Goal: Information Seeking & Learning: Learn about a topic

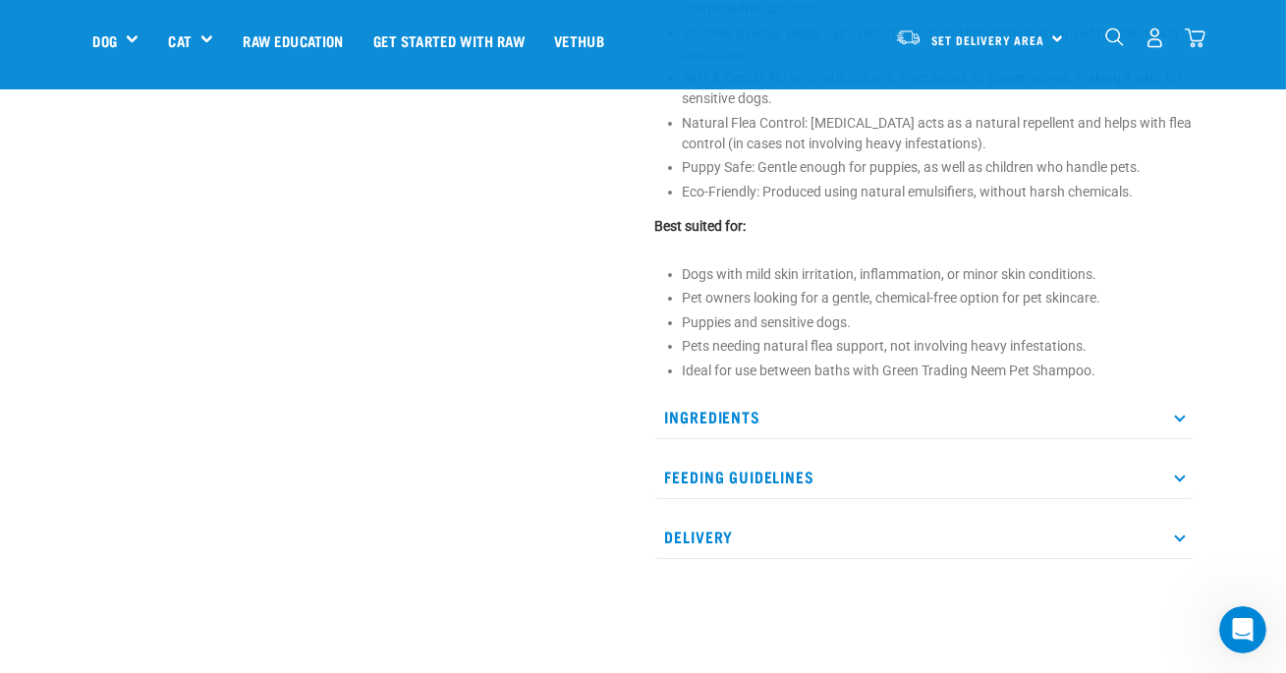
scroll to position [911, 0]
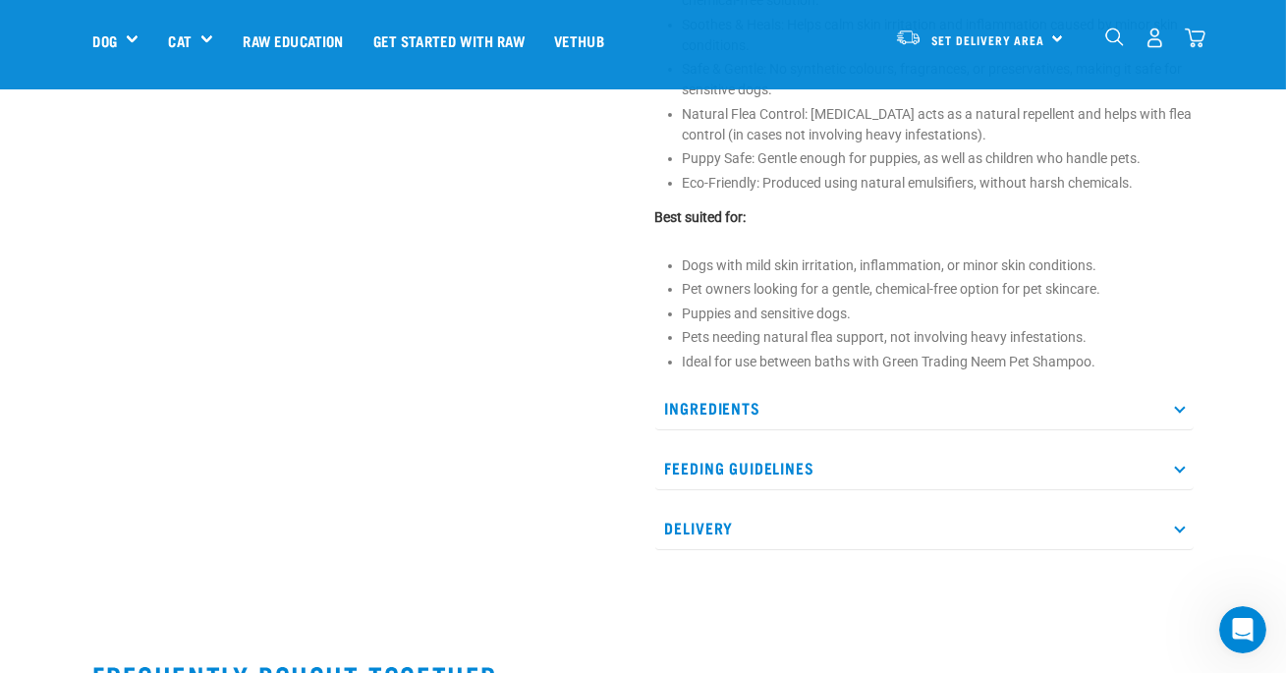
click at [1175, 410] on p "Ingredients" at bounding box center [924, 408] width 538 height 44
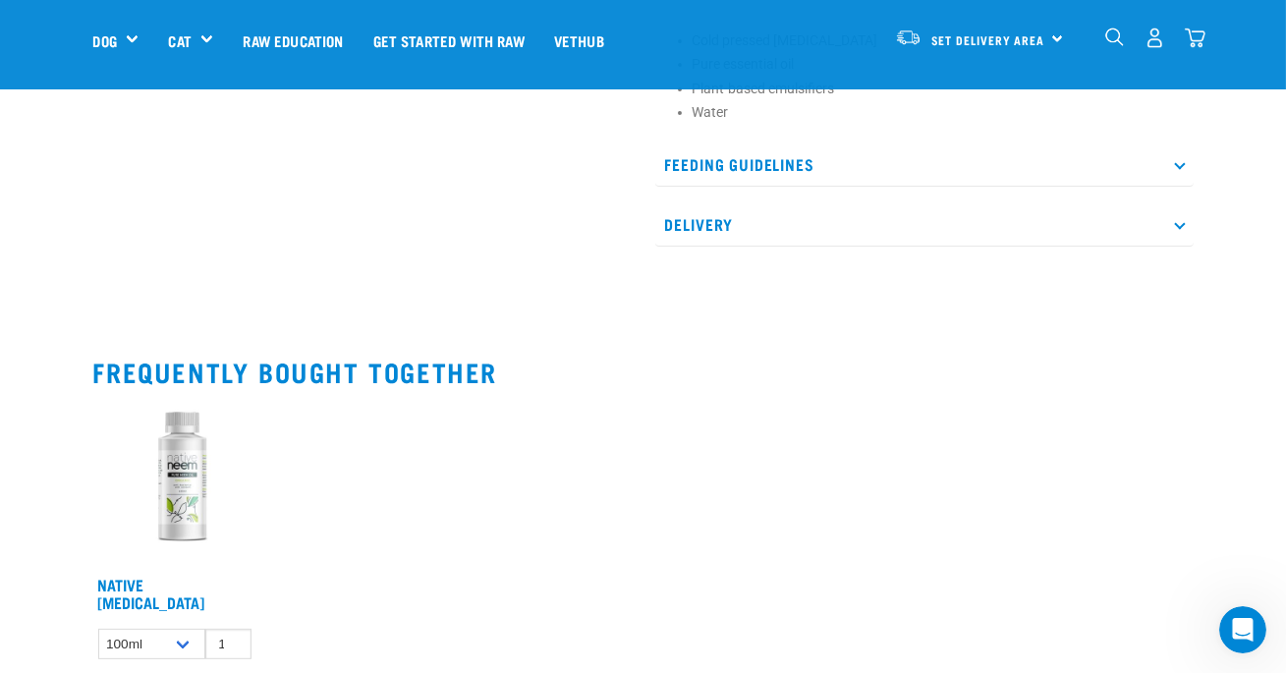
scroll to position [1385, 0]
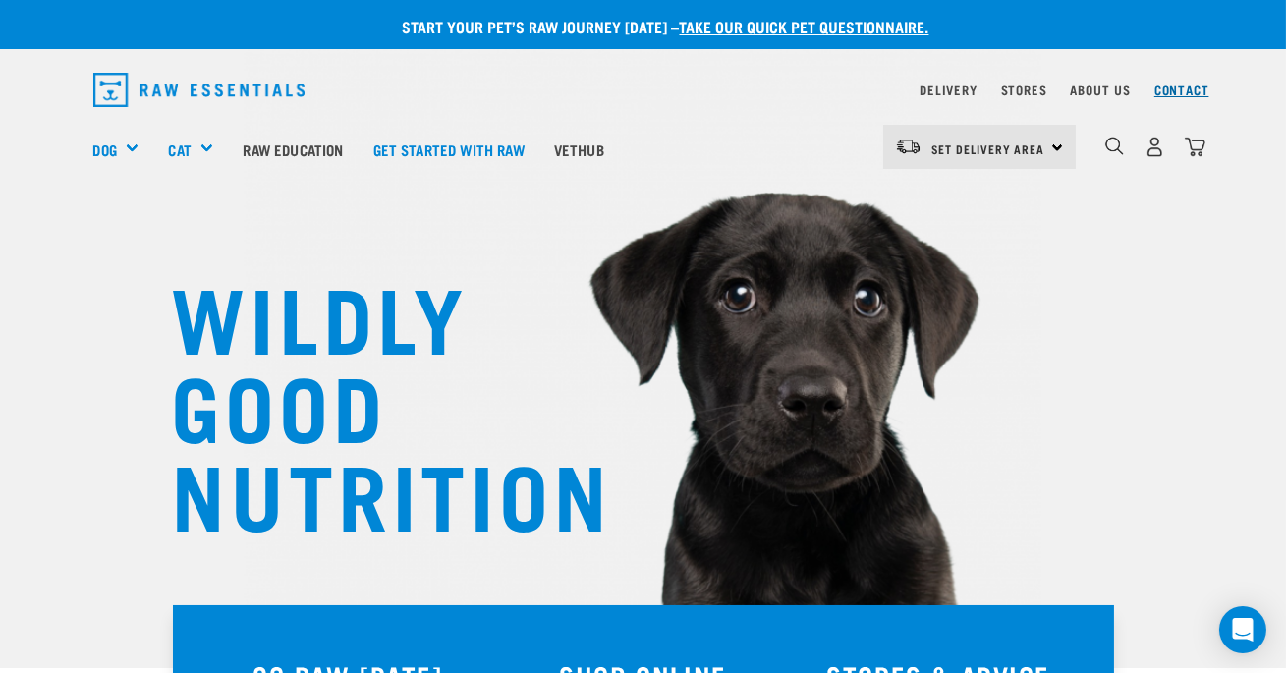
click at [1182, 93] on link "Contact" at bounding box center [1182, 89] width 55 height 7
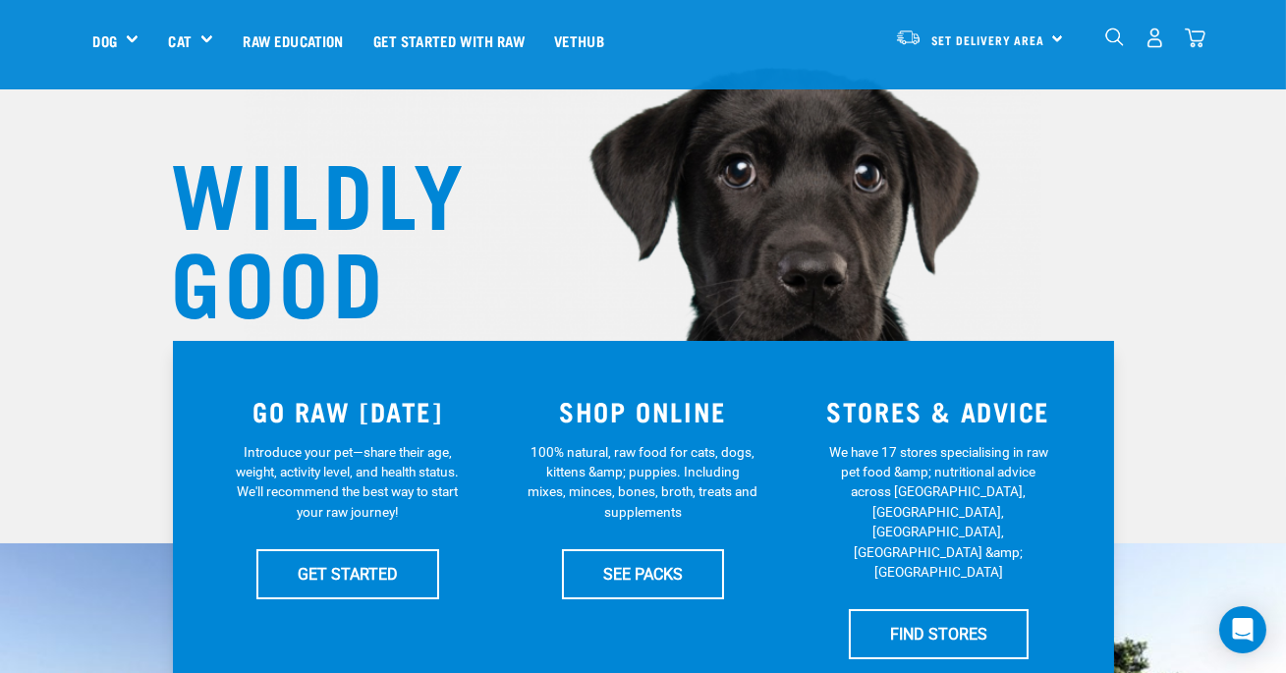
scroll to position [236, 0]
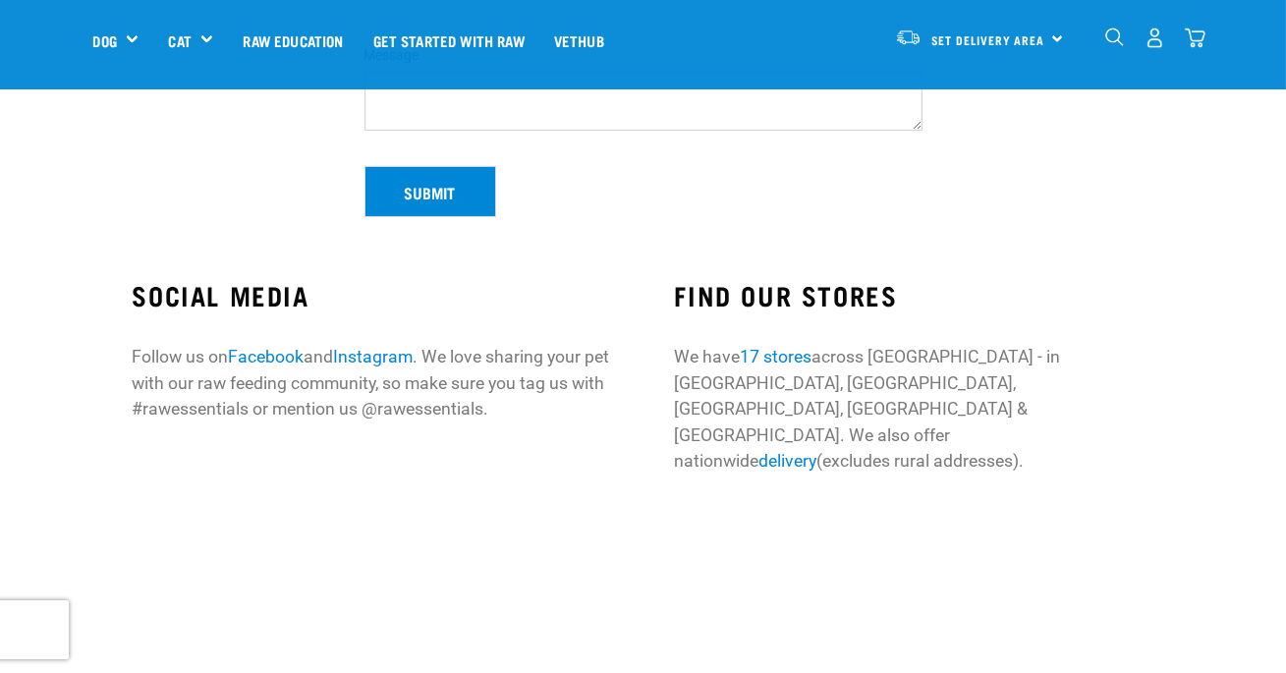
scroll to position [511, 0]
click at [785, 354] on link "17 stores" at bounding box center [776, 356] width 72 height 20
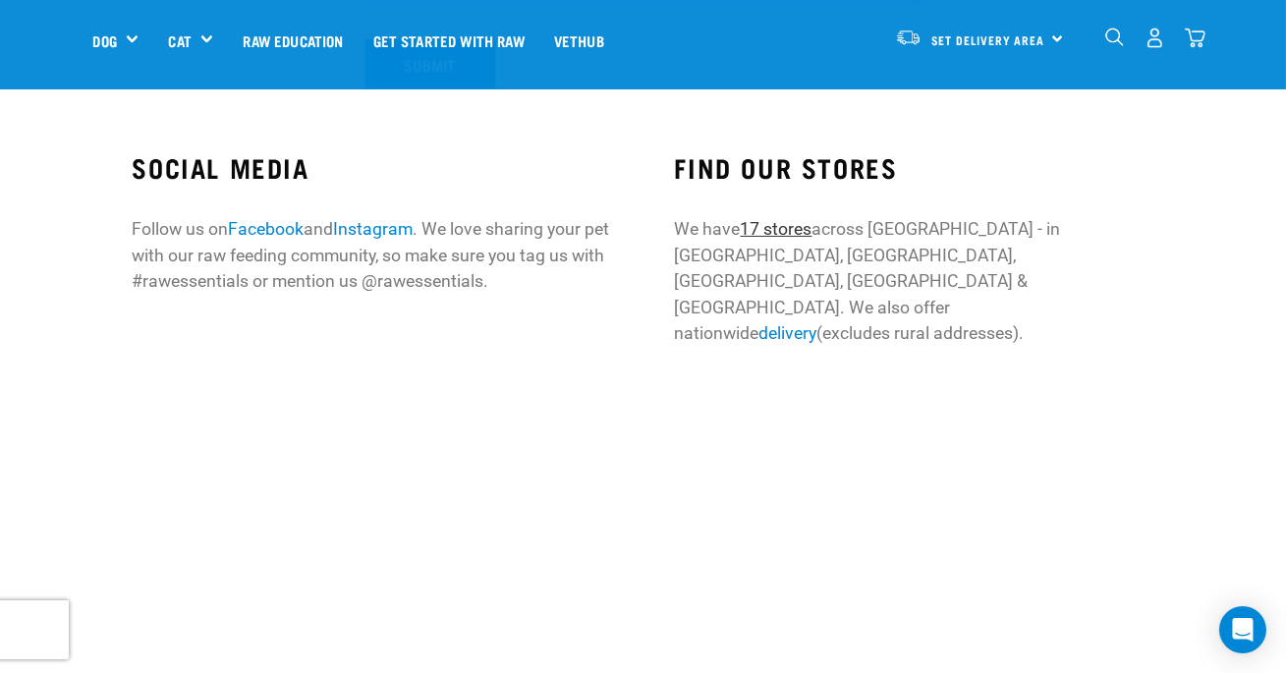
scroll to position [725, 0]
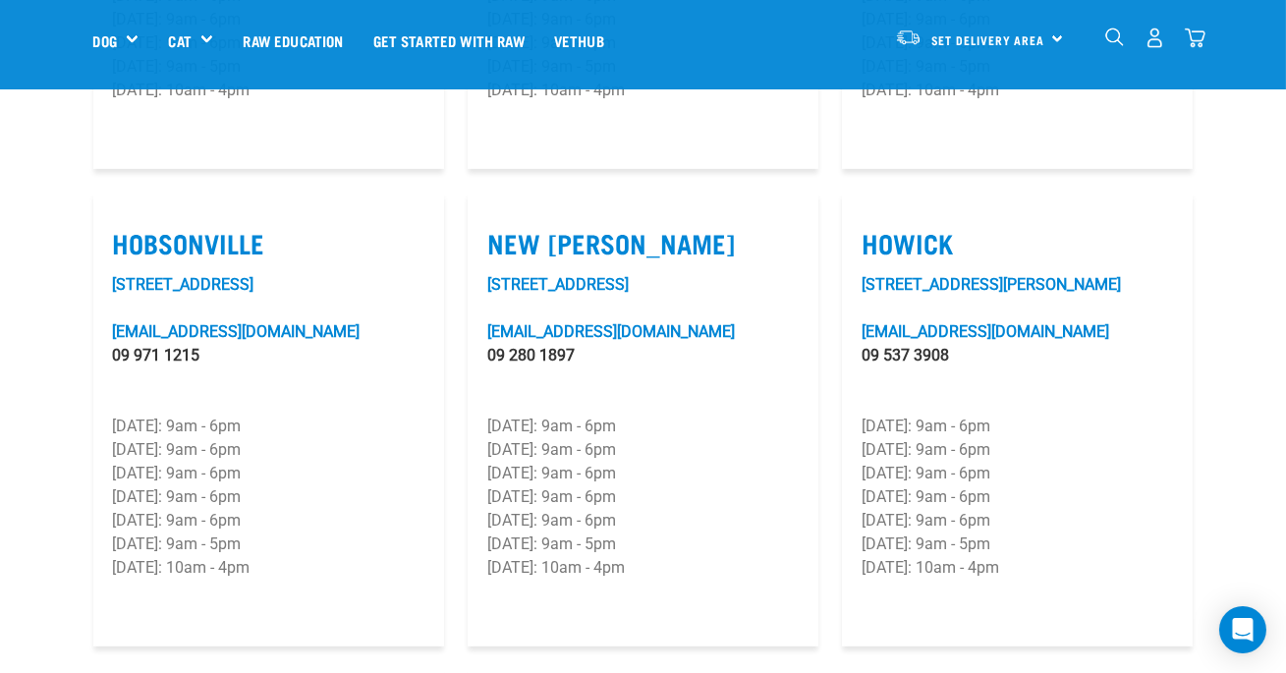
scroll to position [1469, 0]
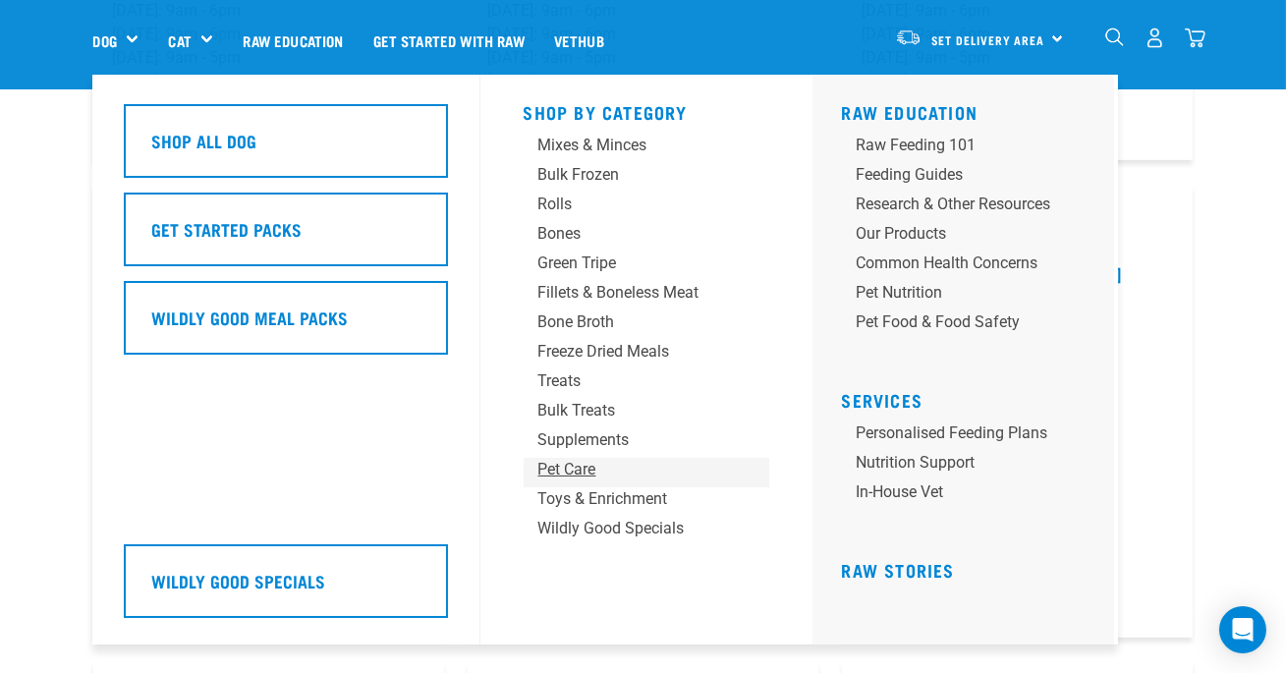
click at [566, 472] on div "Pet Care" at bounding box center [630, 470] width 184 height 24
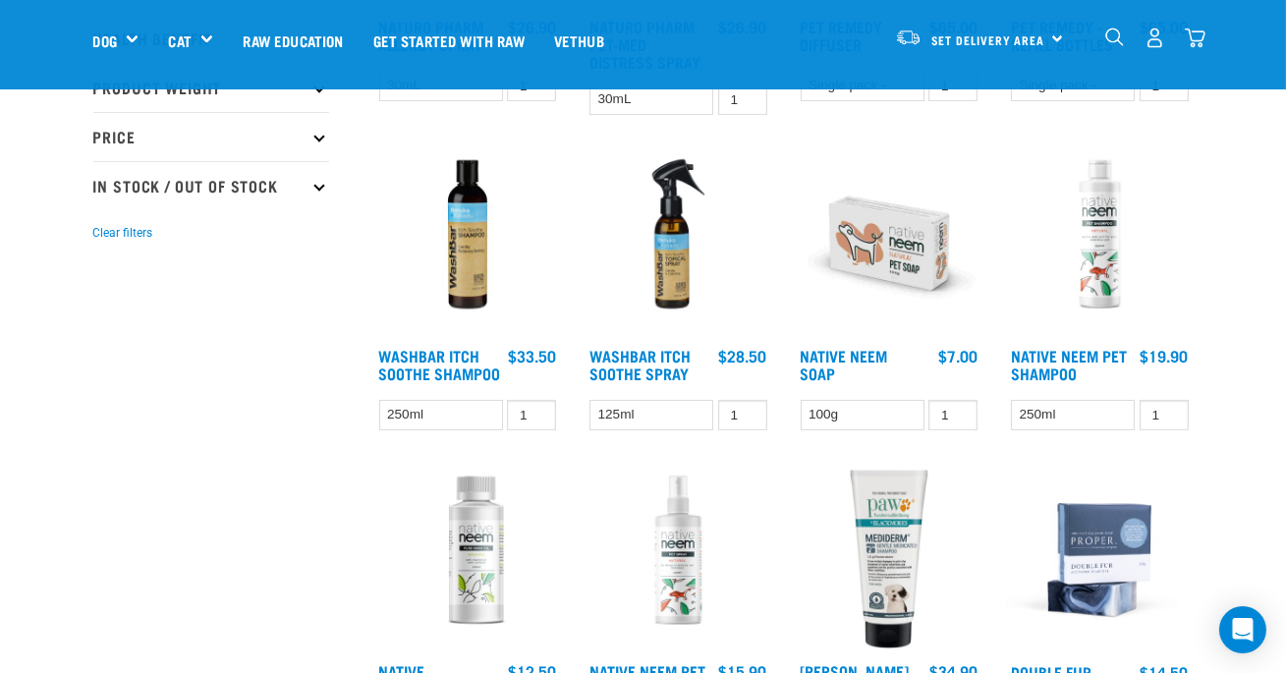
scroll to position [467, 0]
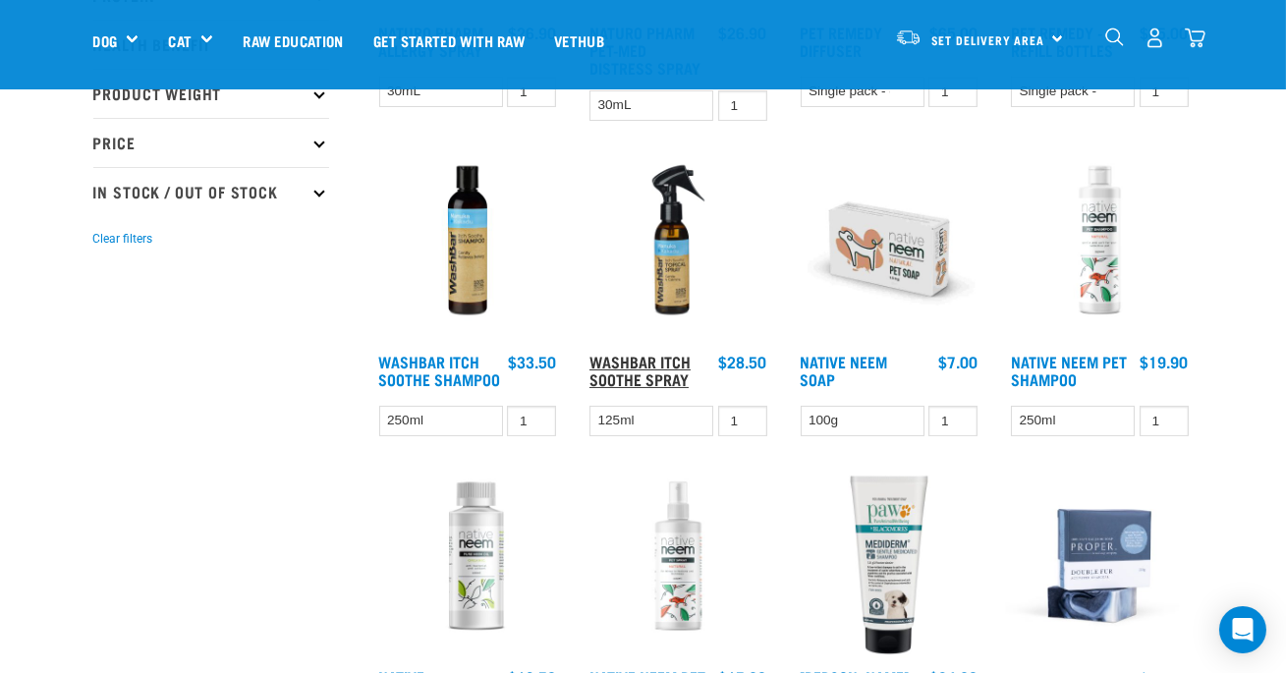
click at [650, 359] on link "WashBar Itch Soothe Spray" at bounding box center [640, 370] width 101 height 27
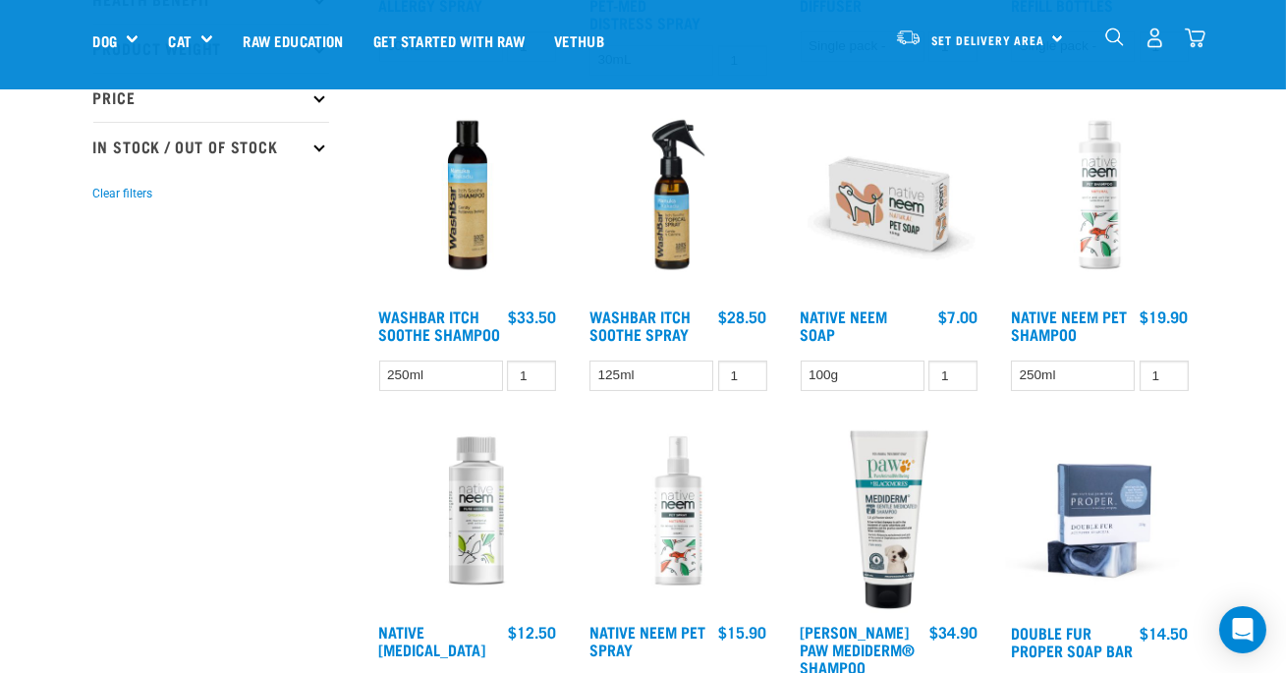
scroll to position [580, 0]
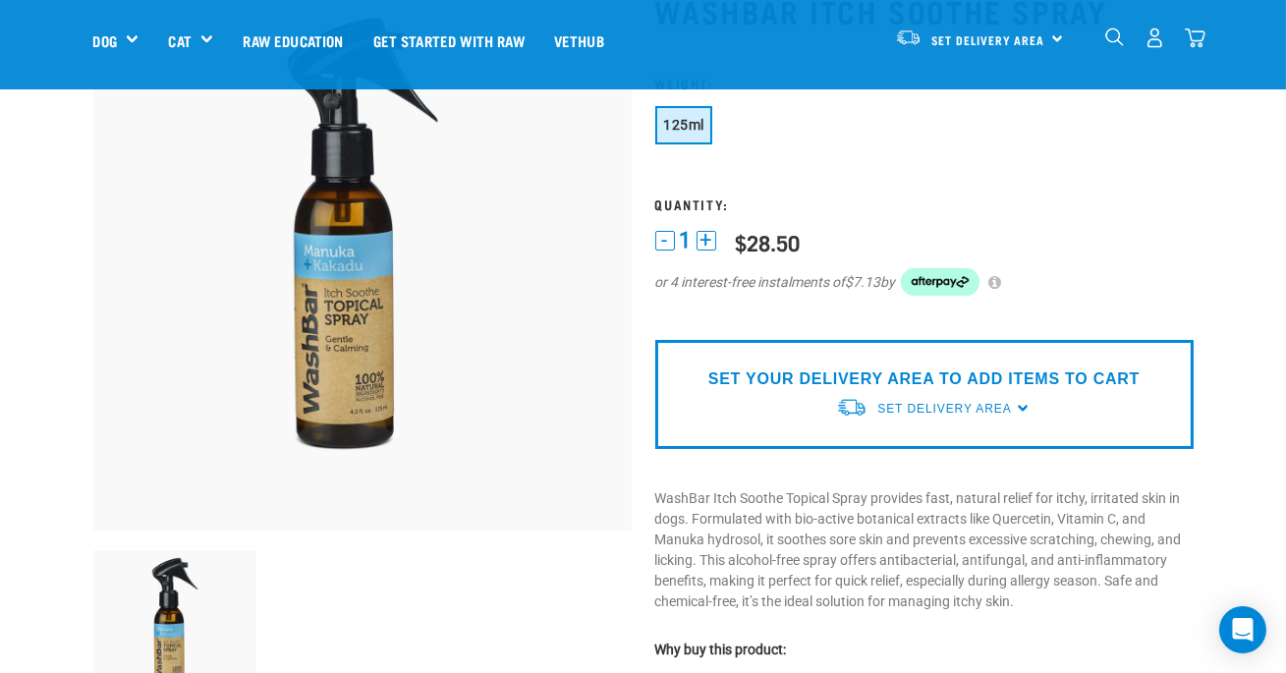
scroll to position [200, 0]
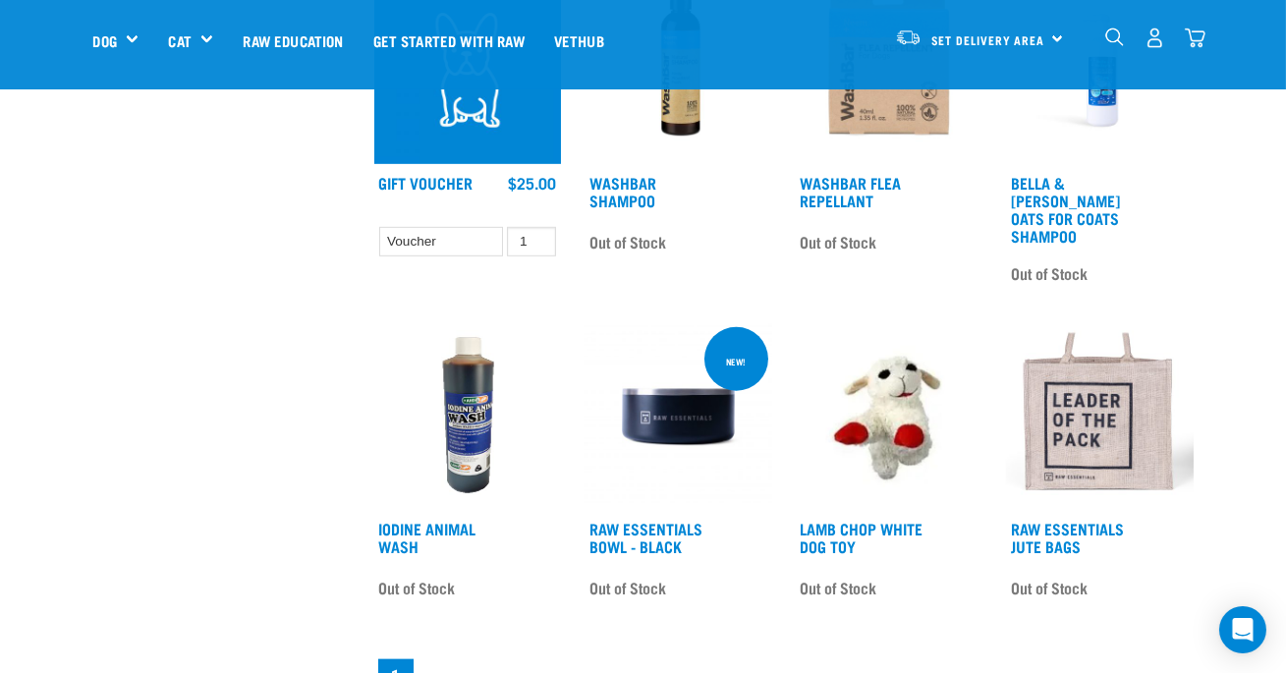
scroll to position [2267, 0]
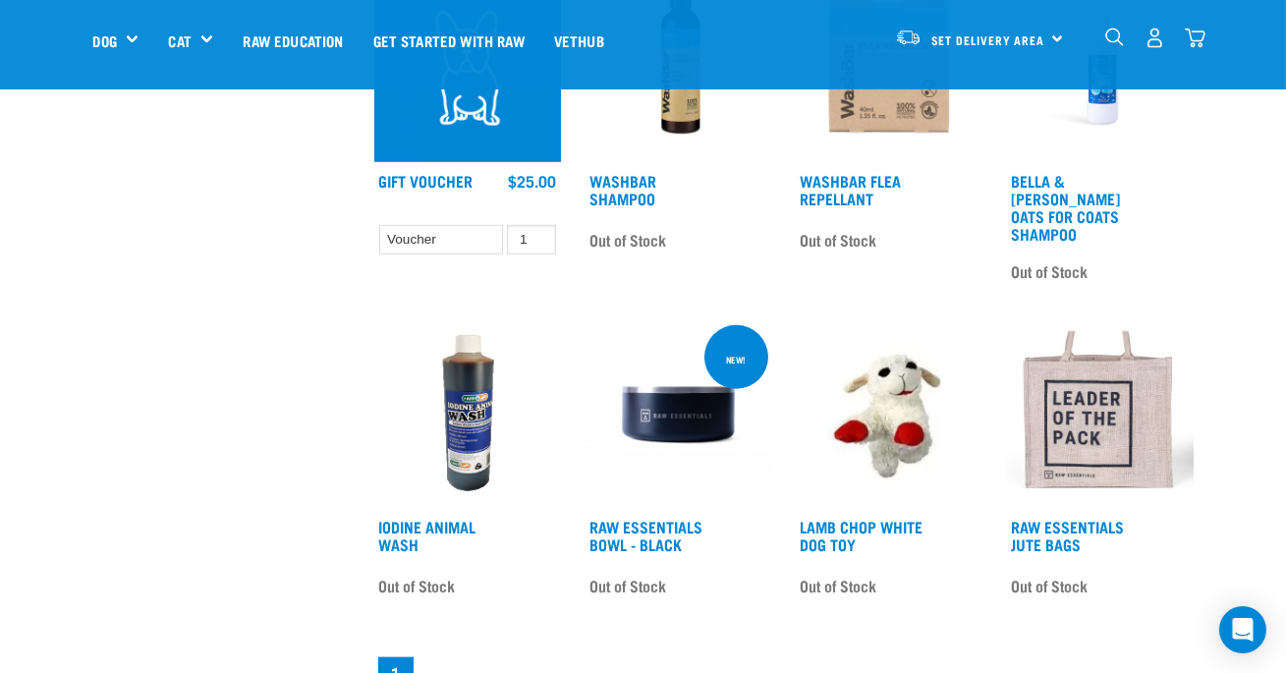
click at [465, 425] on img at bounding box center [468, 415] width 188 height 188
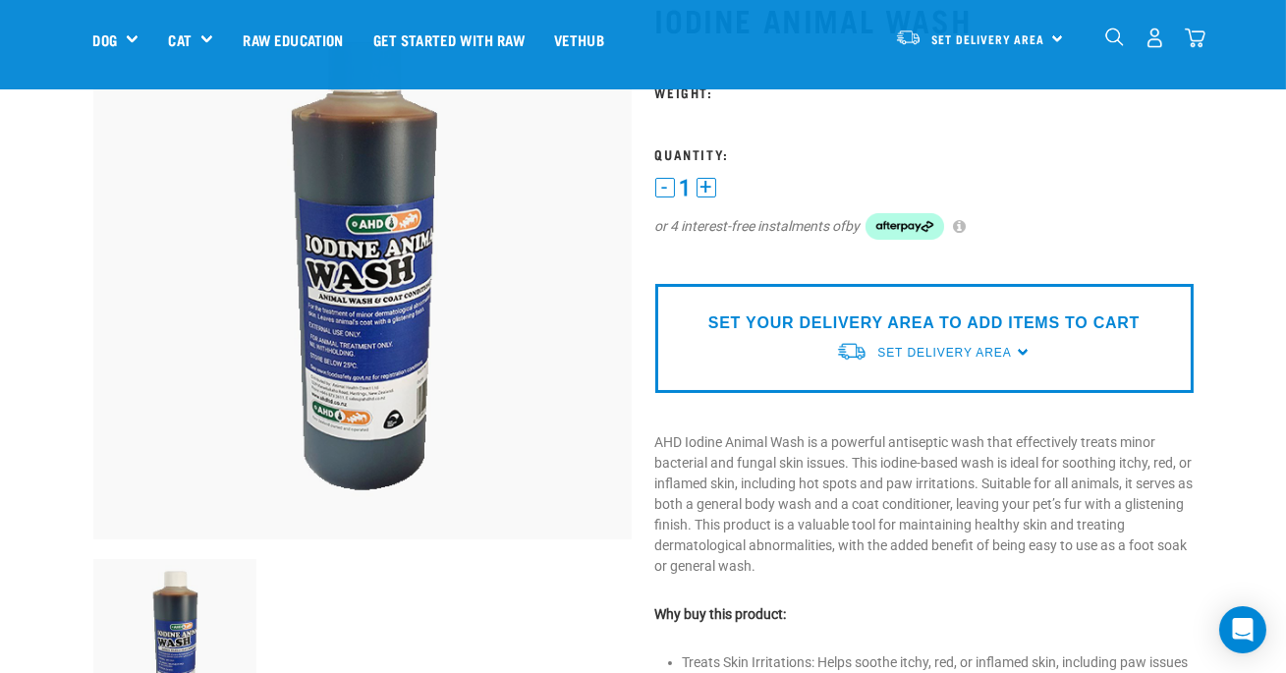
scroll to position [174, 0]
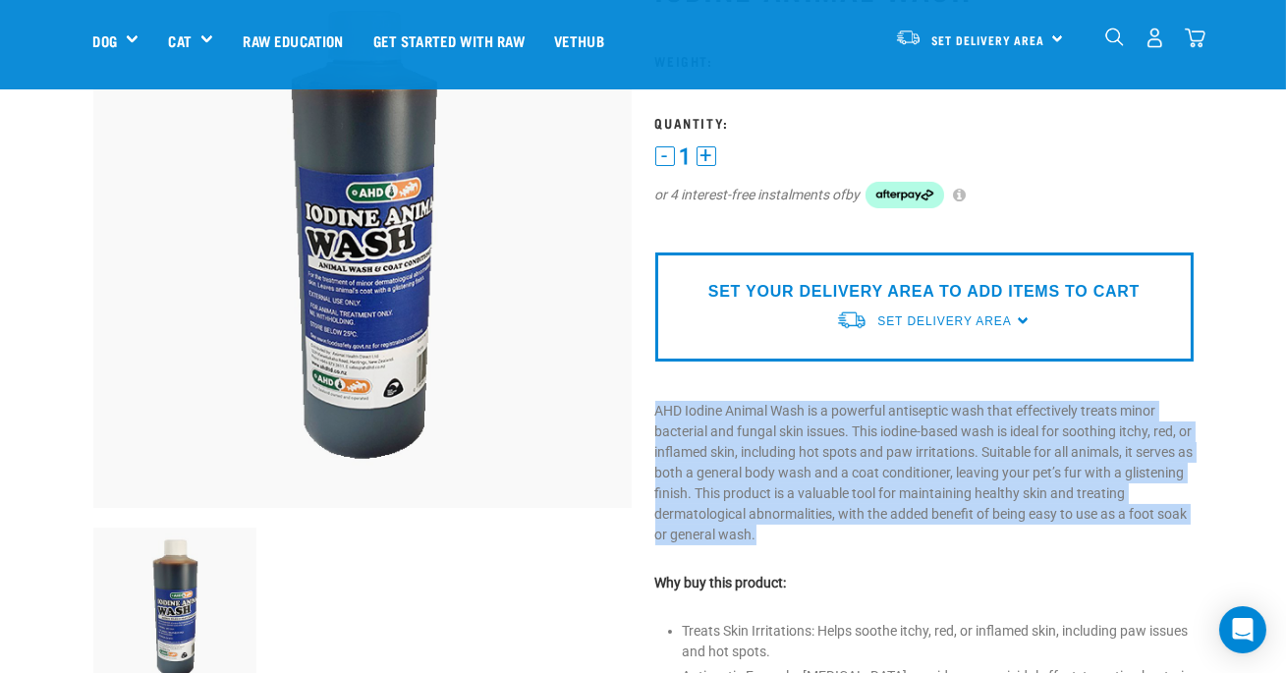
drag, startPoint x: 654, startPoint y: 411, endPoint x: 827, endPoint y: 546, distance: 219.8
click at [827, 546] on div "Iodine Animal Wash" at bounding box center [925, 562] width 562 height 1238
click at [788, 532] on p "AHD Iodine Animal Wash is a powerful antiseptic wash that effectively treats mi…" at bounding box center [924, 473] width 538 height 144
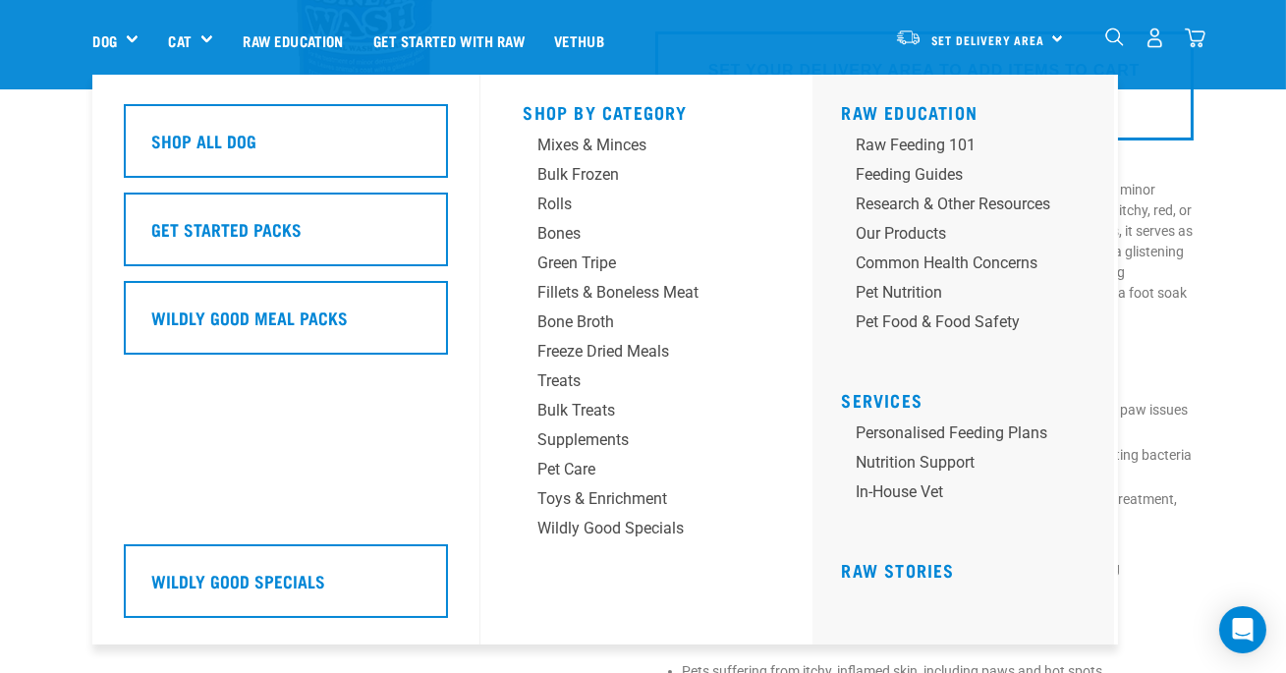
scroll to position [314, 0]
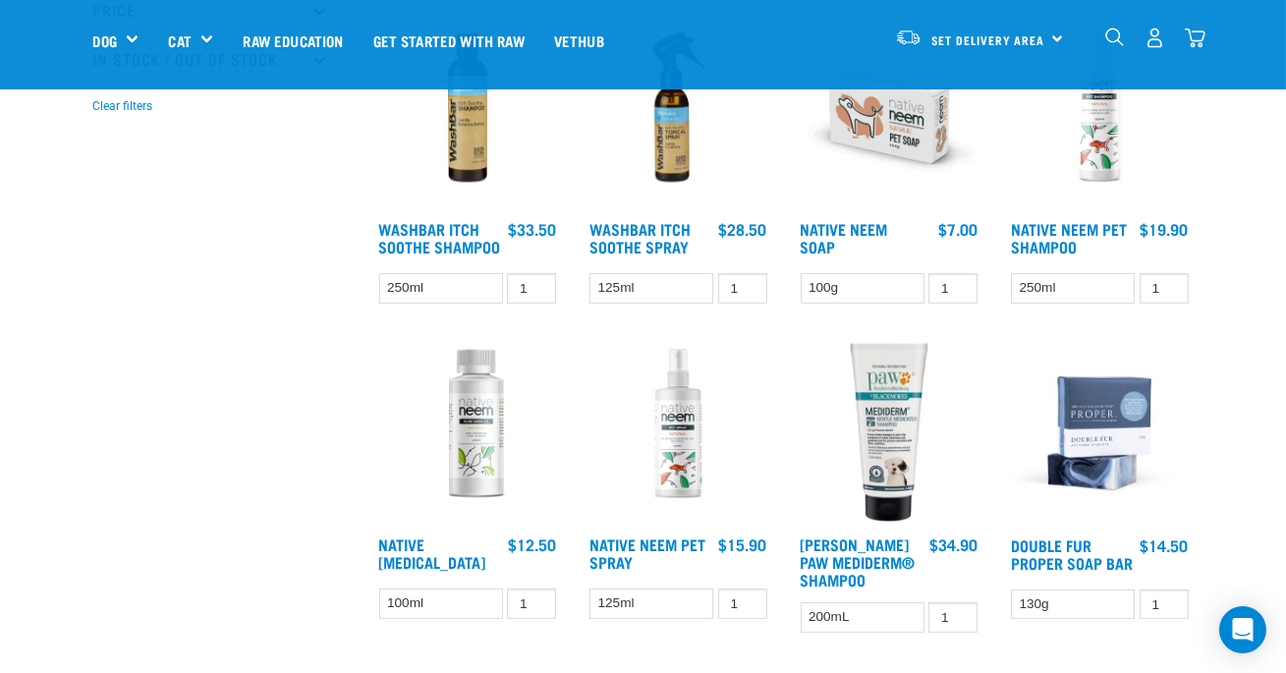
scroll to position [600, 0]
click at [456, 538] on link "Native [MEDICAL_DATA]" at bounding box center [432, 551] width 107 height 27
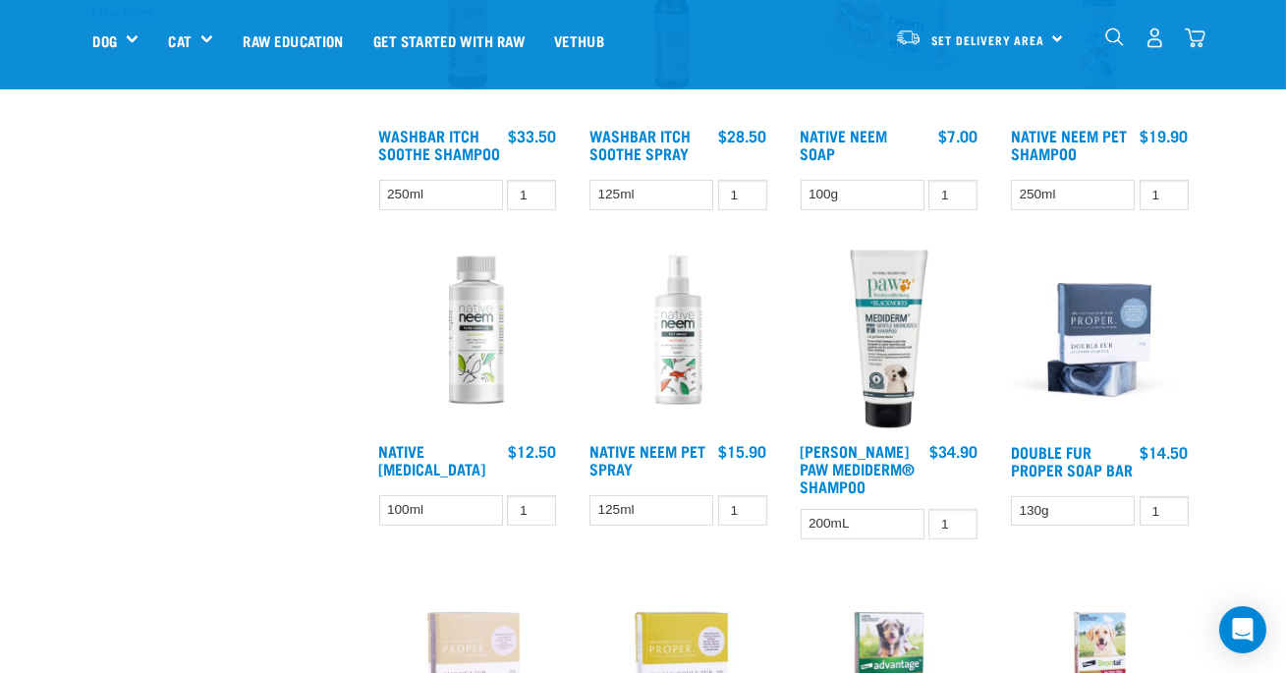
scroll to position [751, 0]
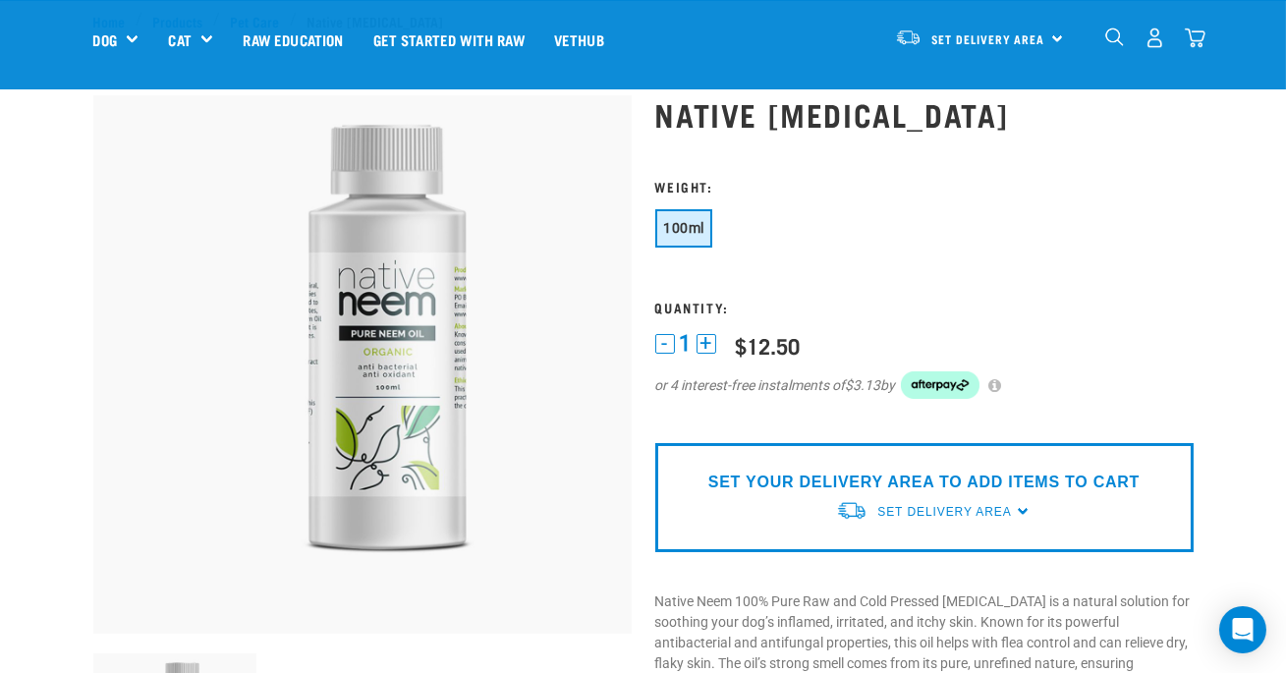
scroll to position [10, 0]
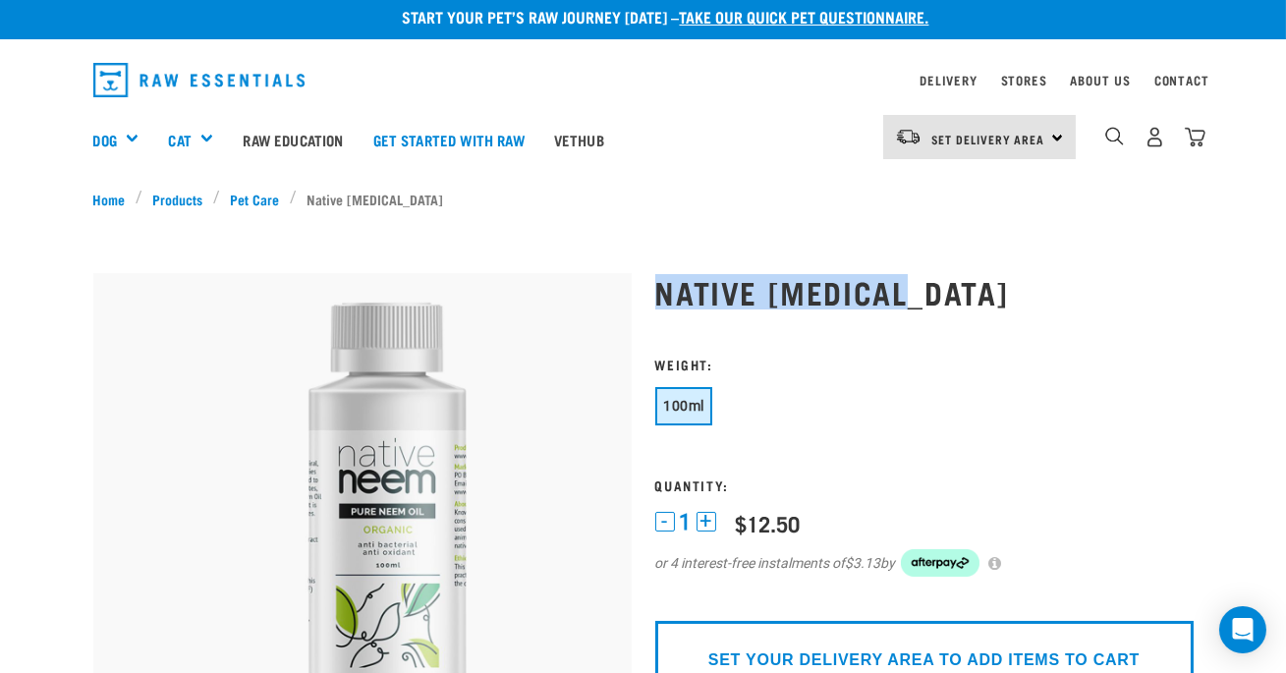
drag, startPoint x: 694, startPoint y: 280, endPoint x: 920, endPoint y: 279, distance: 226.0
copy h1 "Native [MEDICAL_DATA]"
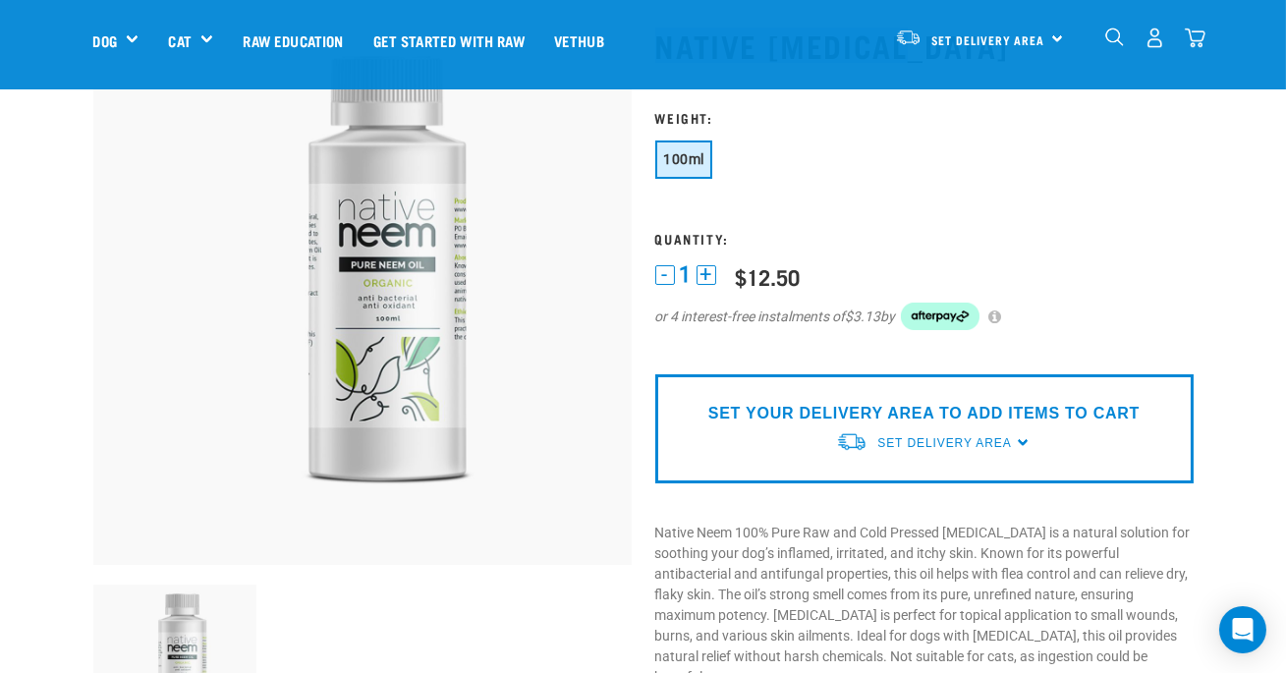
scroll to position [196, 0]
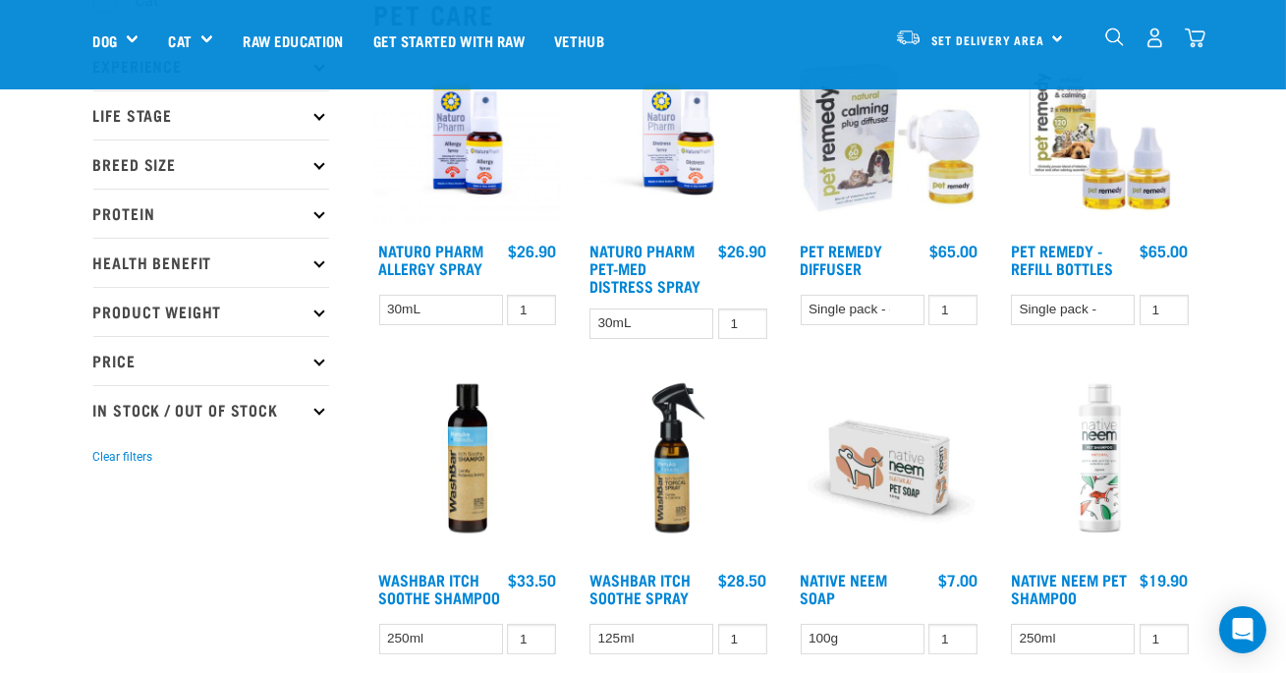
scroll to position [160, 0]
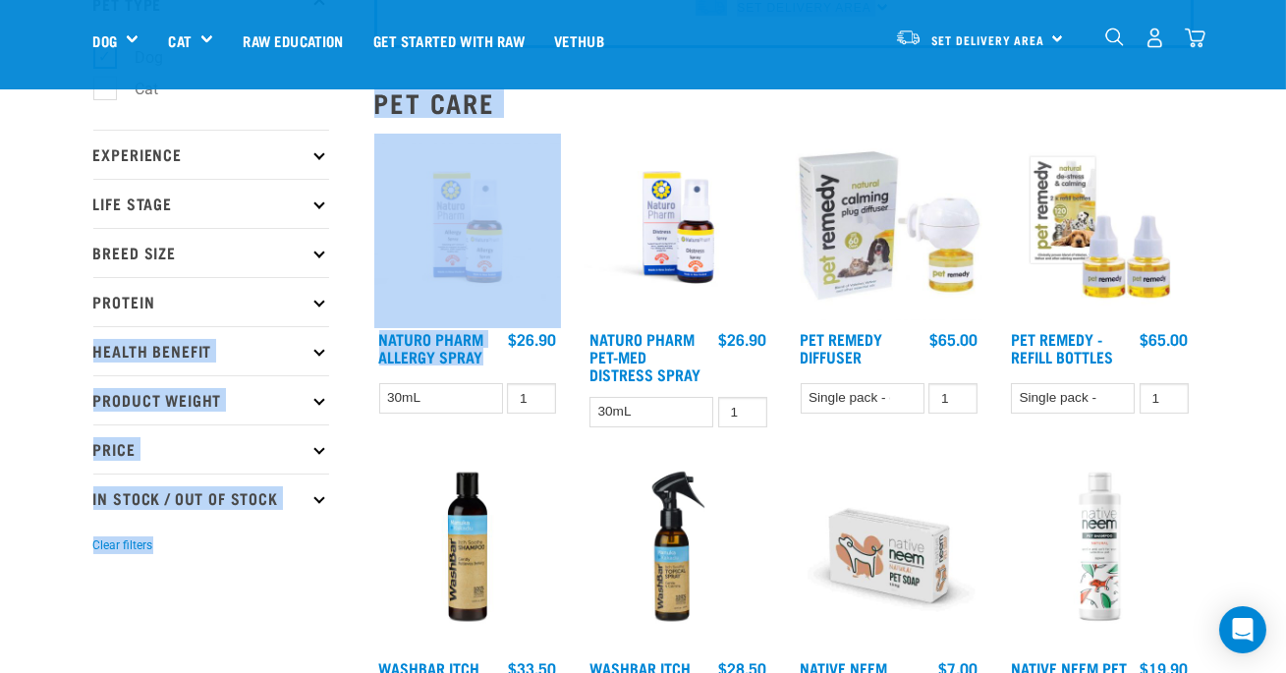
drag, startPoint x: 366, startPoint y: 318, endPoint x: 495, endPoint y: 362, distance: 136.7
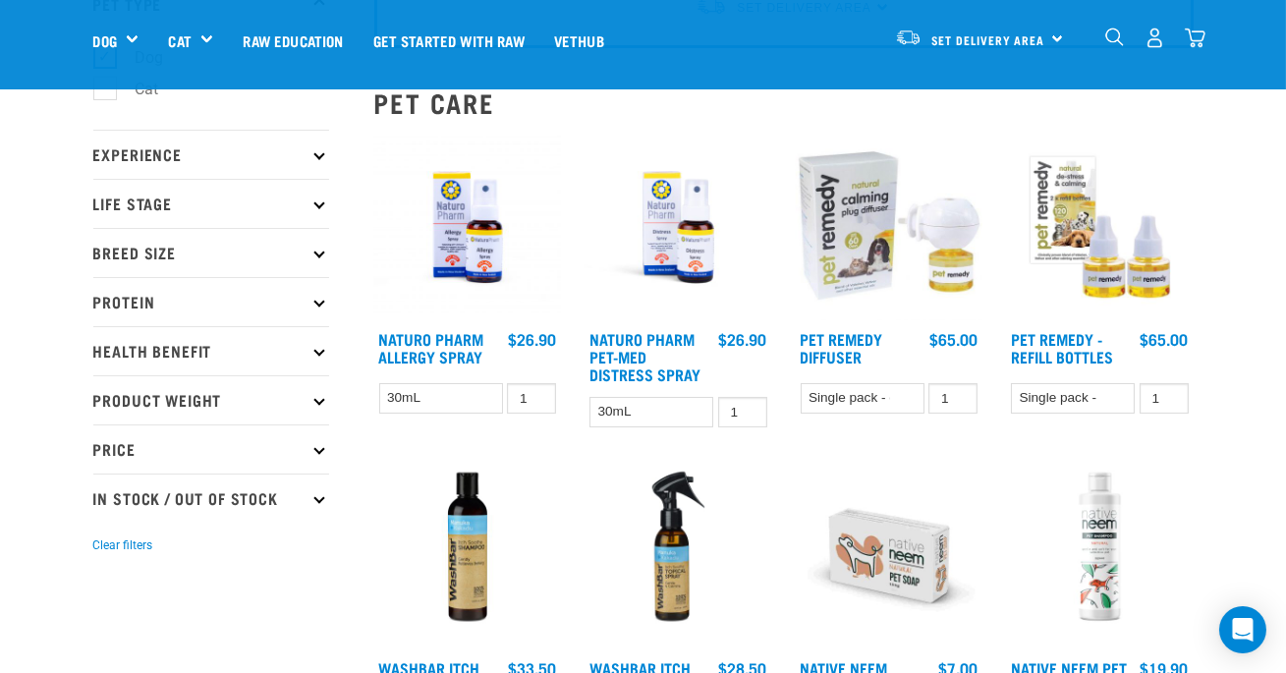
click at [514, 355] on h4 "$26.90" at bounding box center [532, 349] width 48 height 39
drag, startPoint x: 493, startPoint y: 362, endPoint x: 378, endPoint y: 331, distance: 118.9
click at [379, 333] on h4 "Naturo Pharm Allergy Spray" at bounding box center [441, 349] width 124 height 39
copy link "Naturo Pharm Allergy Spray"
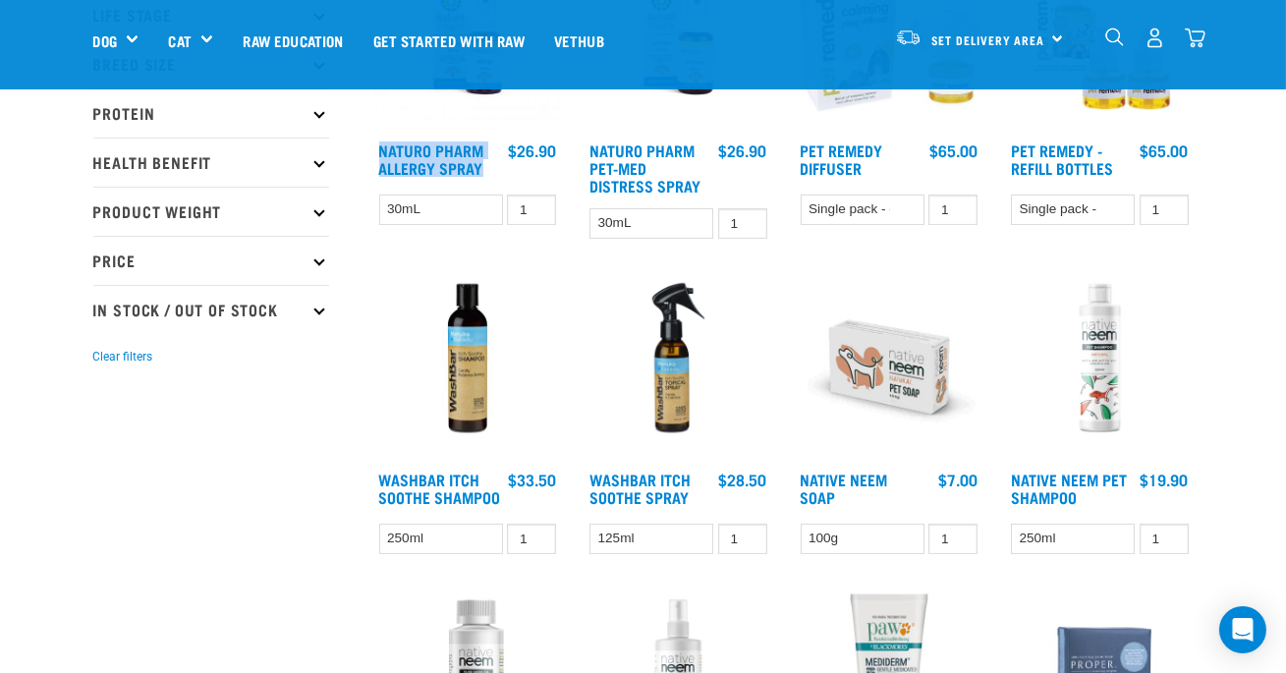
scroll to position [359, 0]
